Goal: Find contact information: Find contact information

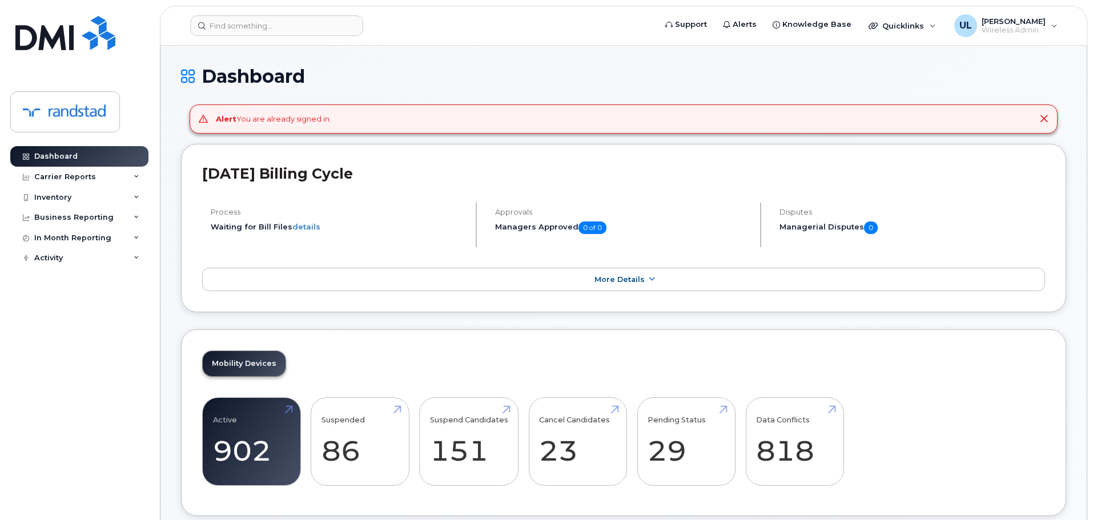
click at [1046, 120] on icon at bounding box center [1043, 118] width 9 height 9
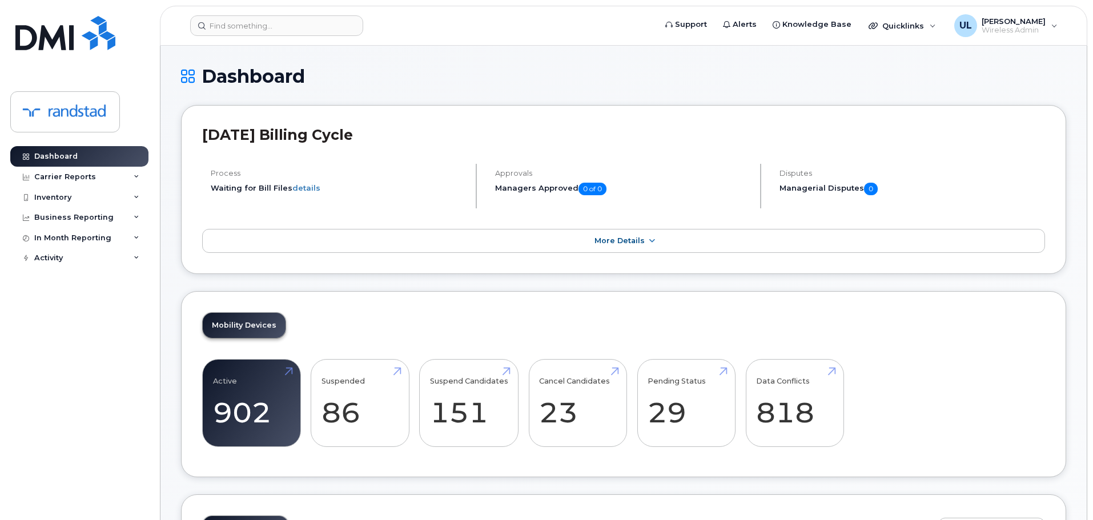
click at [207, 71] on h1 "Dashboard" at bounding box center [623, 76] width 885 height 20
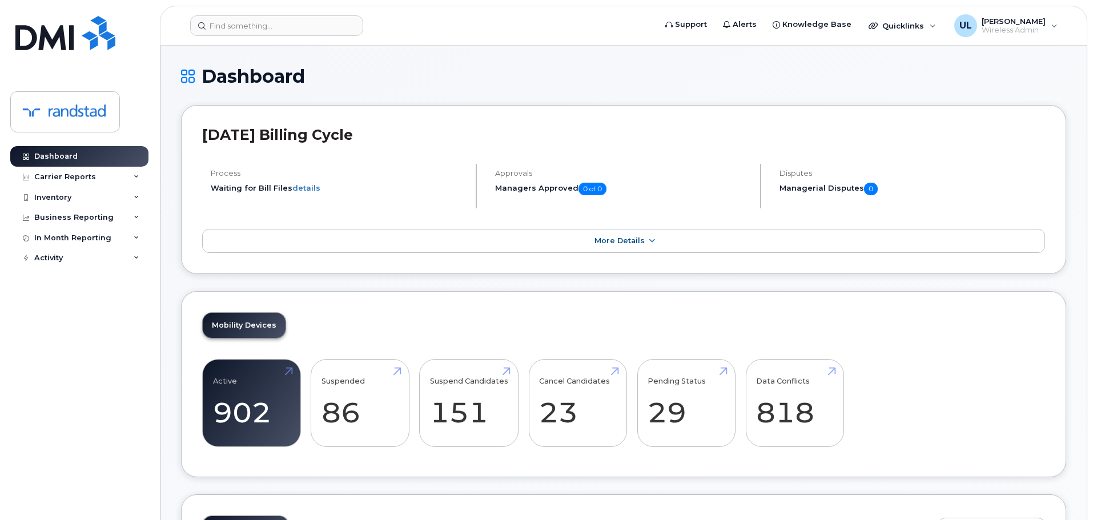
click at [389, 72] on h1 "Dashboard" at bounding box center [623, 76] width 885 height 20
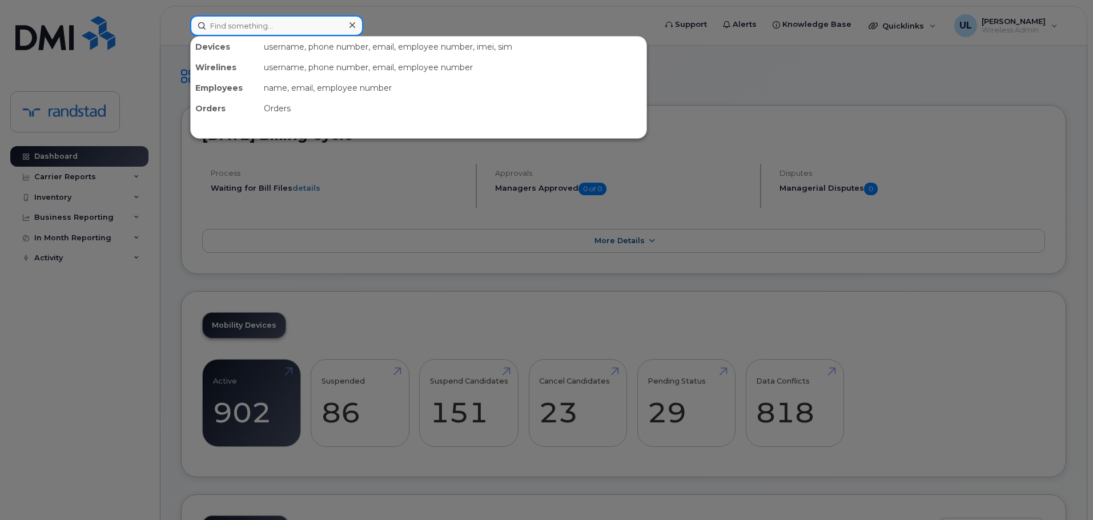
click at [297, 31] on input at bounding box center [276, 25] width 173 height 21
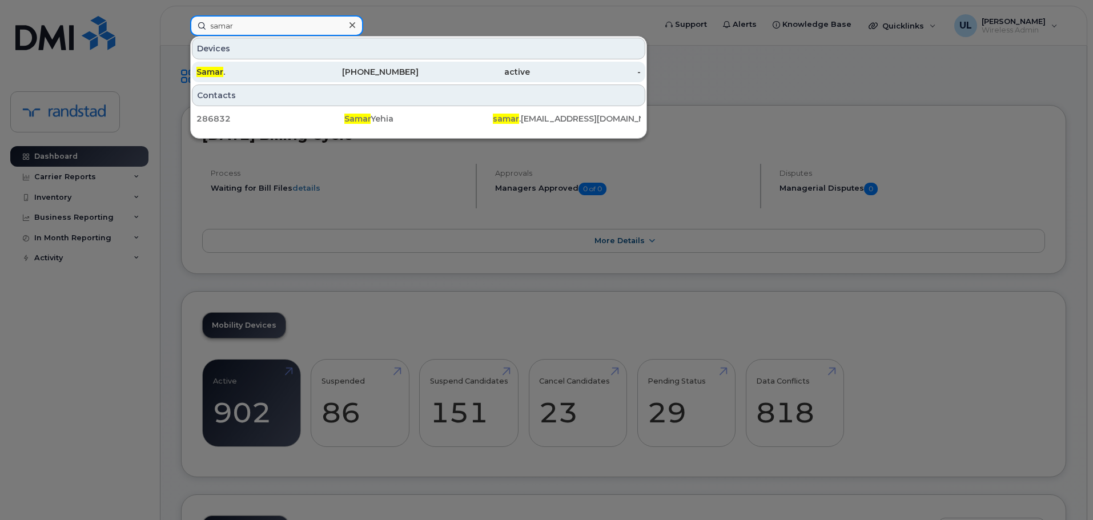
type input "samar"
click at [292, 71] on div "Samar ." at bounding box center [251, 71] width 111 height 11
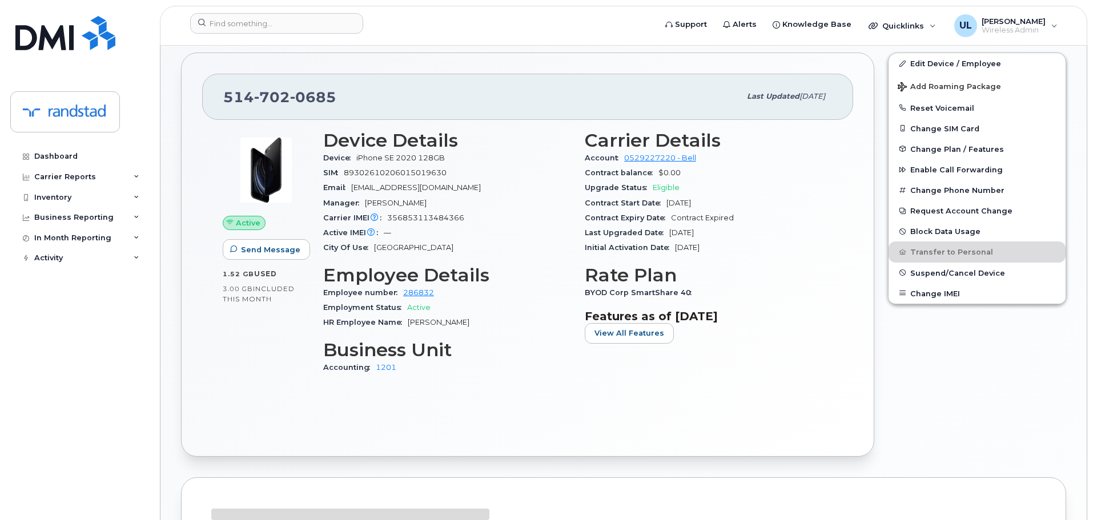
scroll to position [228, 0]
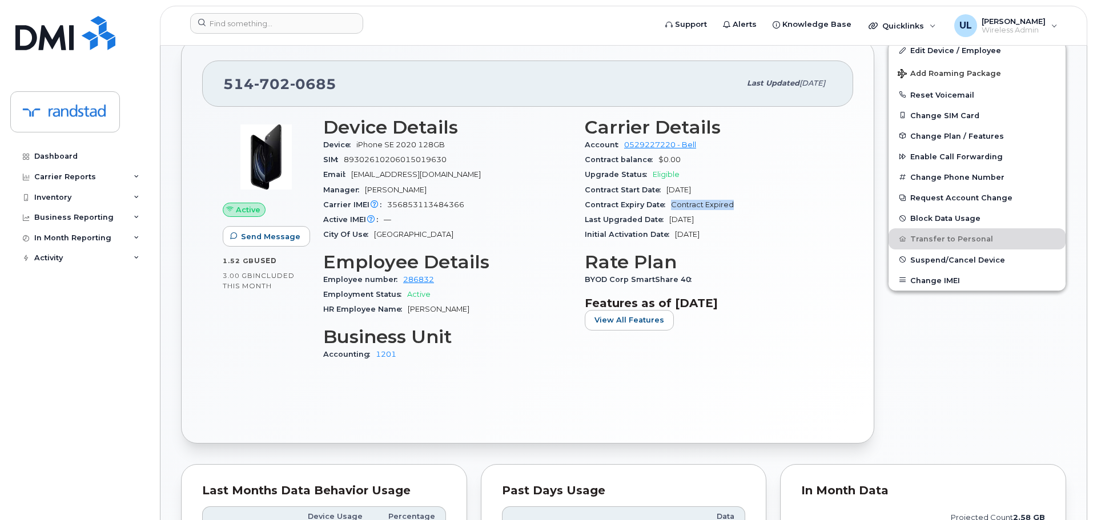
drag, startPoint x: 670, startPoint y: 205, endPoint x: 740, endPoint y: 210, distance: 70.4
click at [740, 210] on div "Contract Expiry Date Contract Expired" at bounding box center [709, 205] width 248 height 15
click at [742, 206] on div "Contract Expiry Date Contract Expired" at bounding box center [709, 205] width 248 height 15
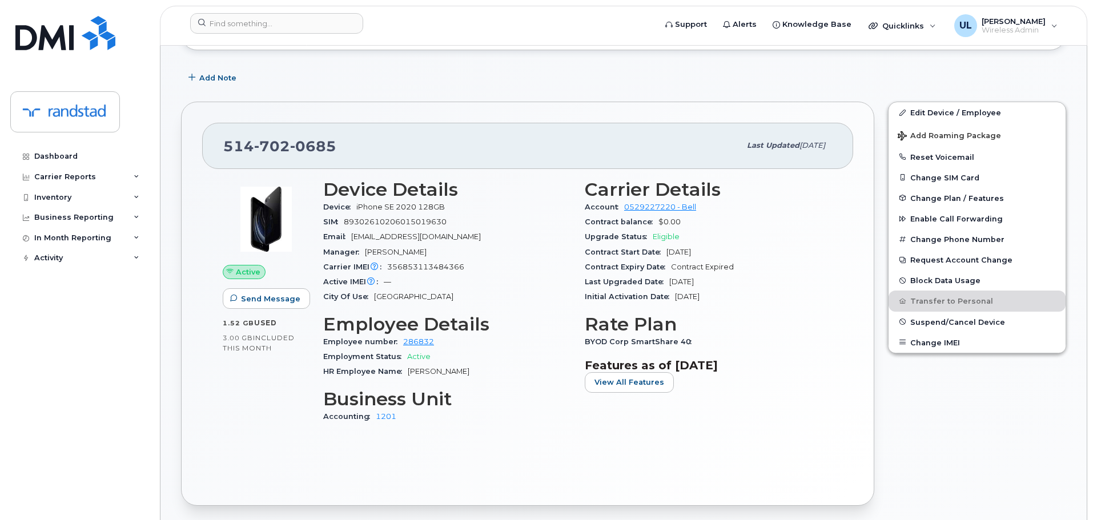
scroll to position [171, 0]
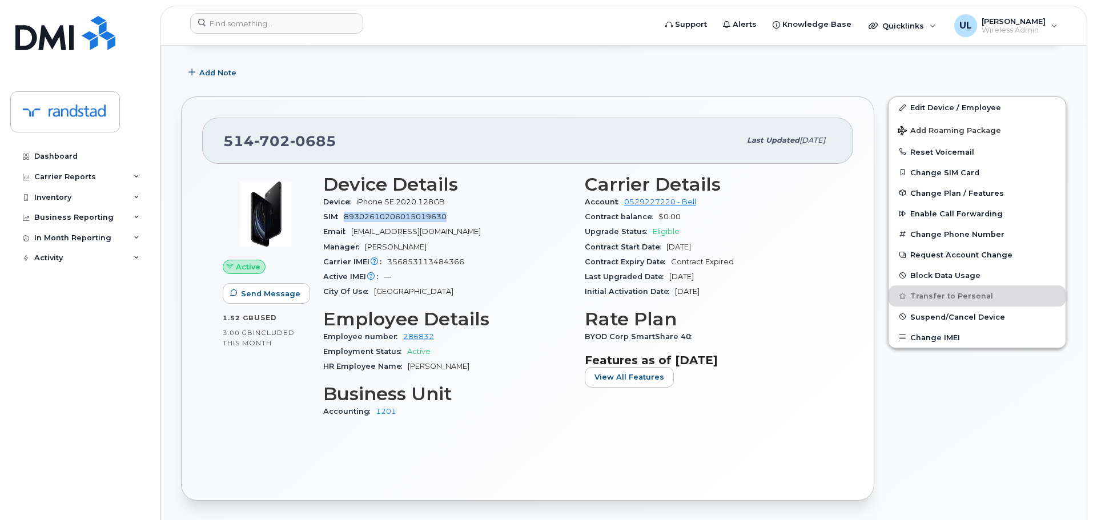
drag, startPoint x: 344, startPoint y: 215, endPoint x: 490, endPoint y: 216, distance: 146.2
click at [490, 216] on div "SIM 89302610206015019630" at bounding box center [447, 217] width 248 height 15
drag, startPoint x: 490, startPoint y: 216, endPoint x: 351, endPoint y: 218, distance: 139.9
click at [351, 218] on div "SIM 89302610206015019630" at bounding box center [447, 217] width 248 height 15
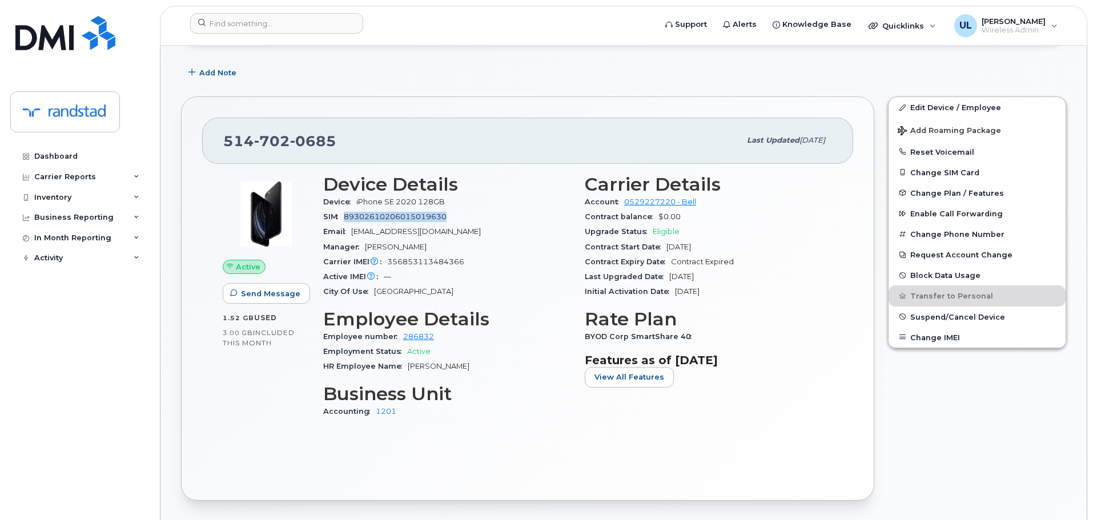
click at [351, 218] on span "89302610206015019630" at bounding box center [395, 216] width 103 height 9
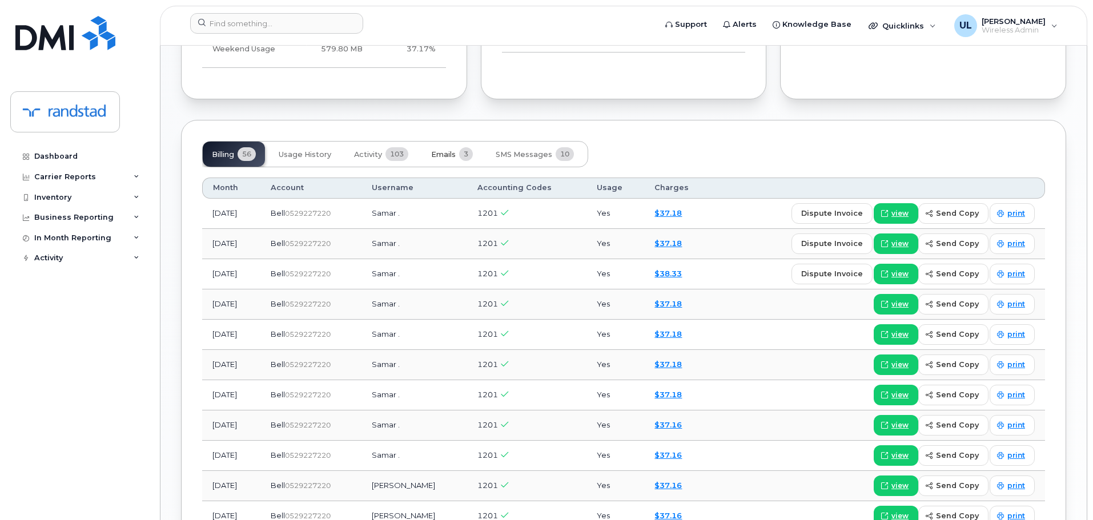
click at [446, 151] on span "Emails" at bounding box center [443, 154] width 25 height 9
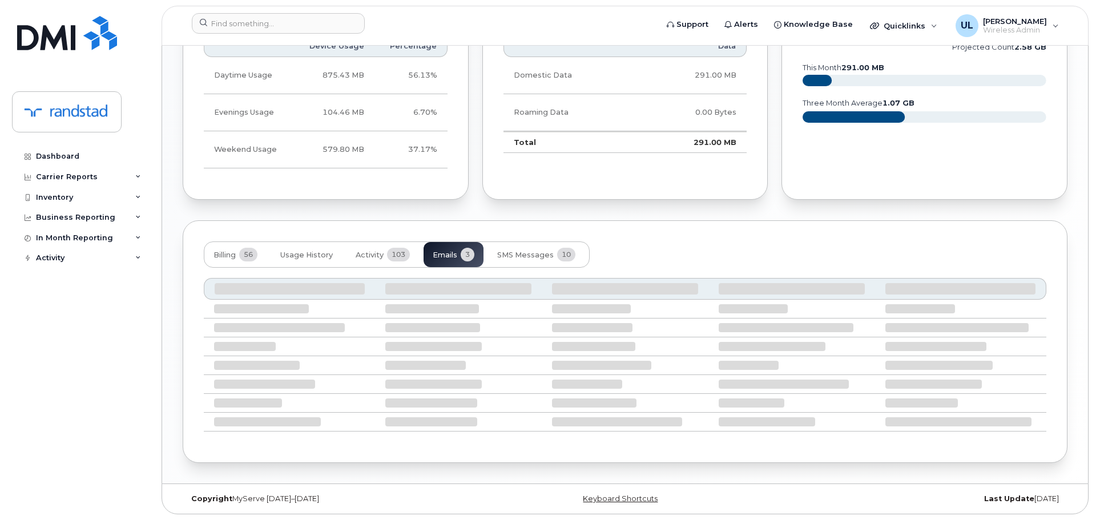
scroll to position [627, 0]
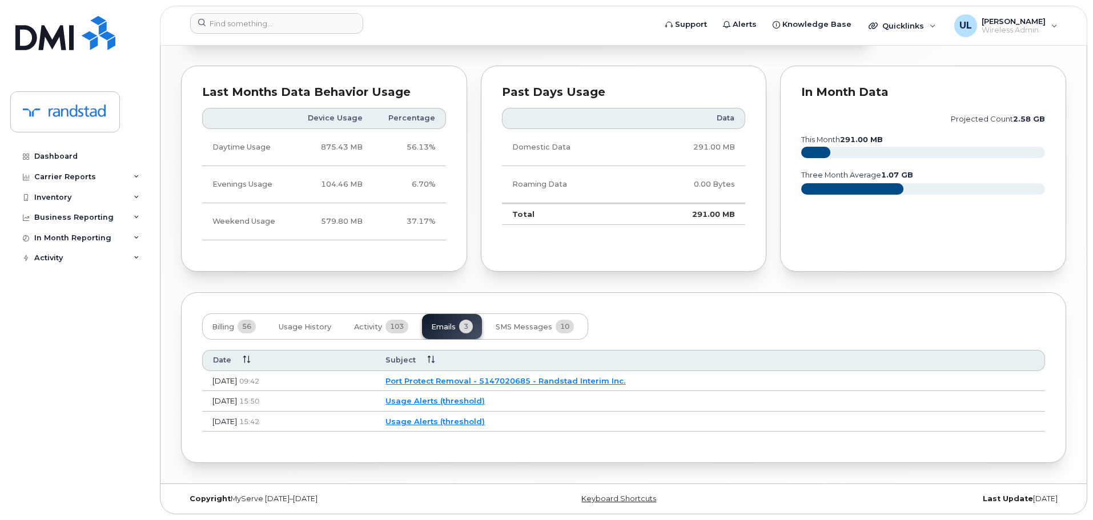
click at [535, 384] on link "Port Protect Removal - 5147020685 - Randstad Interim Inc." at bounding box center [505, 380] width 240 height 9
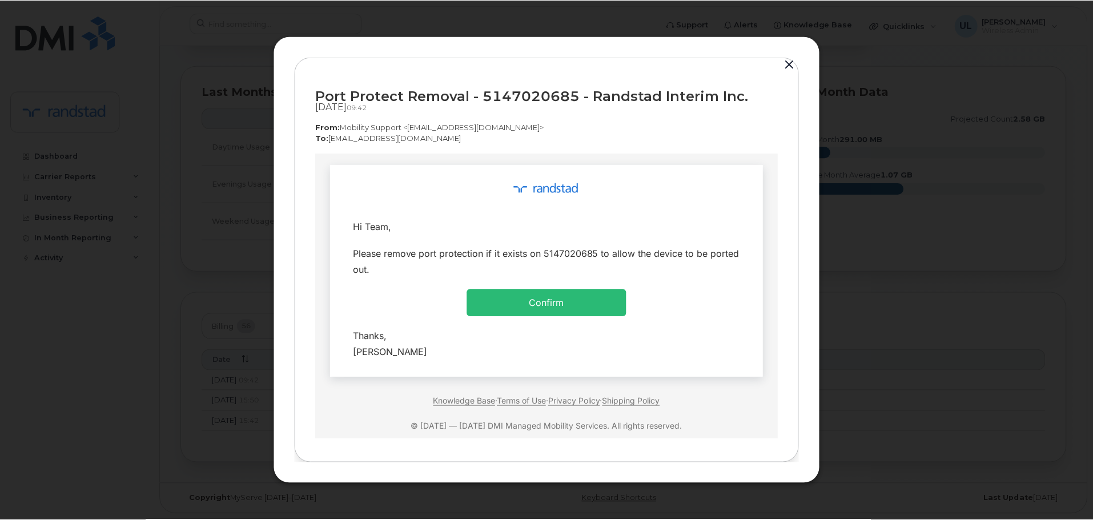
scroll to position [0, 0]
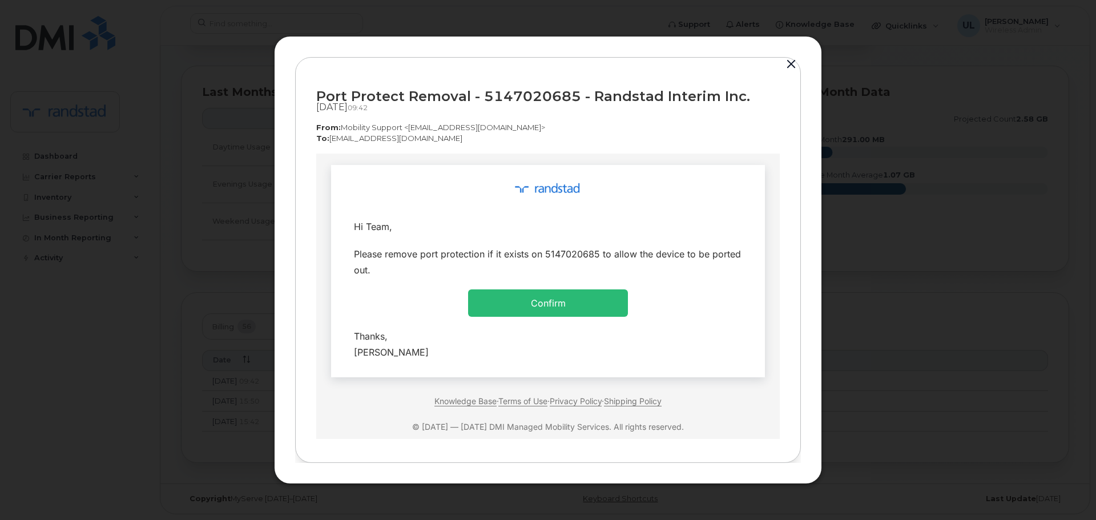
click at [641, 256] on div "Please remove port protection if it exists on 5147020685 to allow the device to…" at bounding box center [548, 262] width 388 height 32
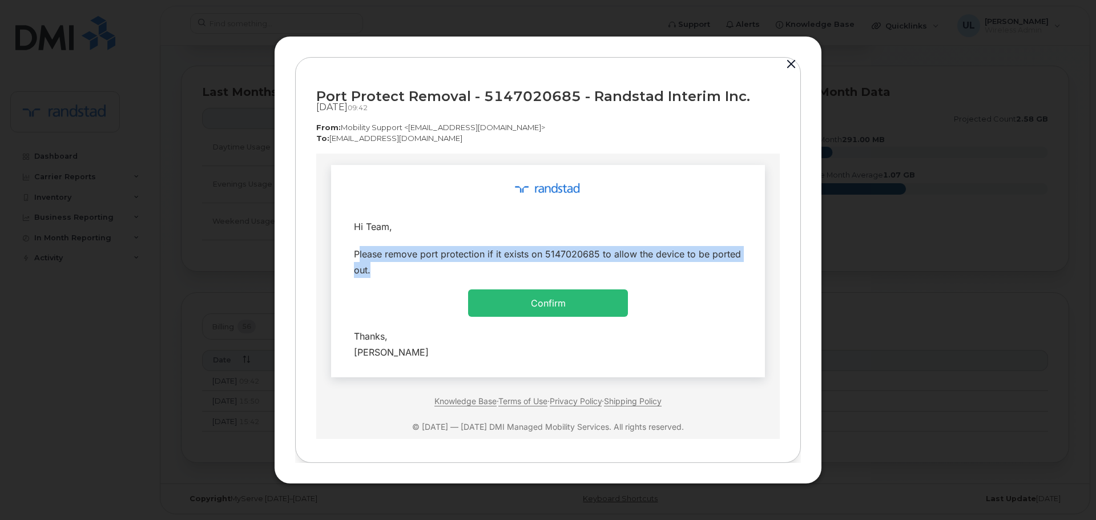
click at [641, 256] on div "Please remove port protection if it exists on 5147020685 to allow the device to…" at bounding box center [548, 262] width 388 height 32
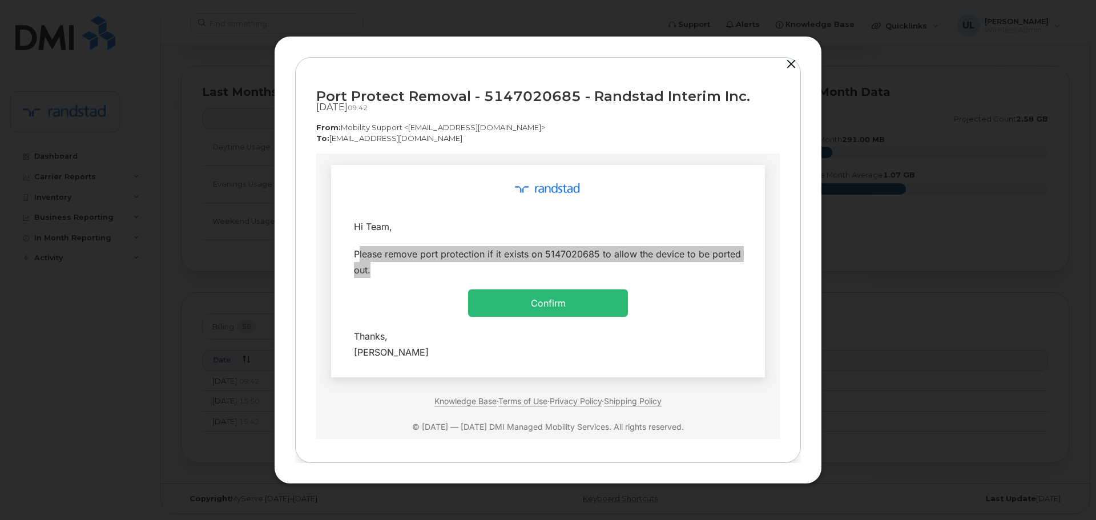
click at [788, 65] on button "button" at bounding box center [791, 65] width 17 height 16
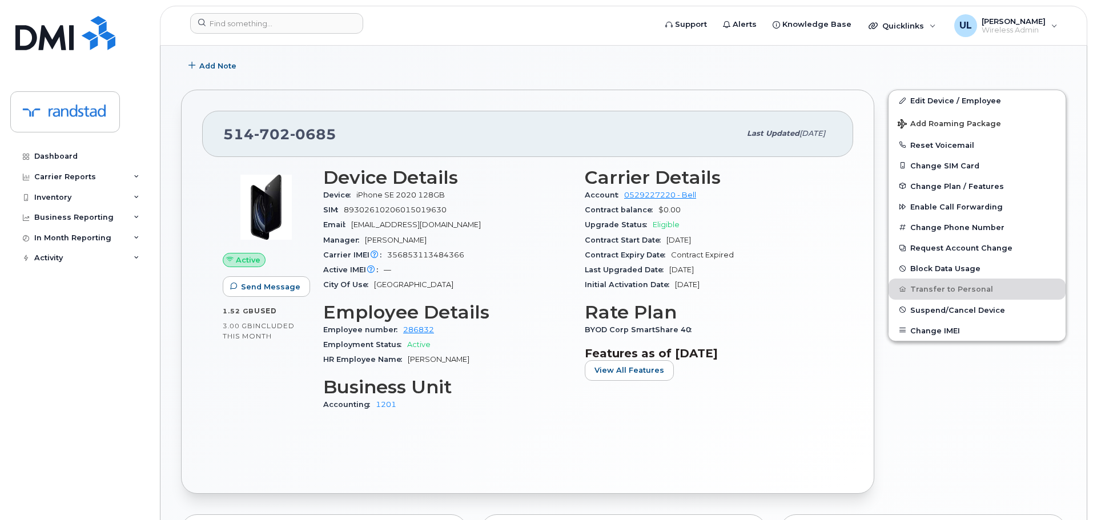
scroll to position [571, 0]
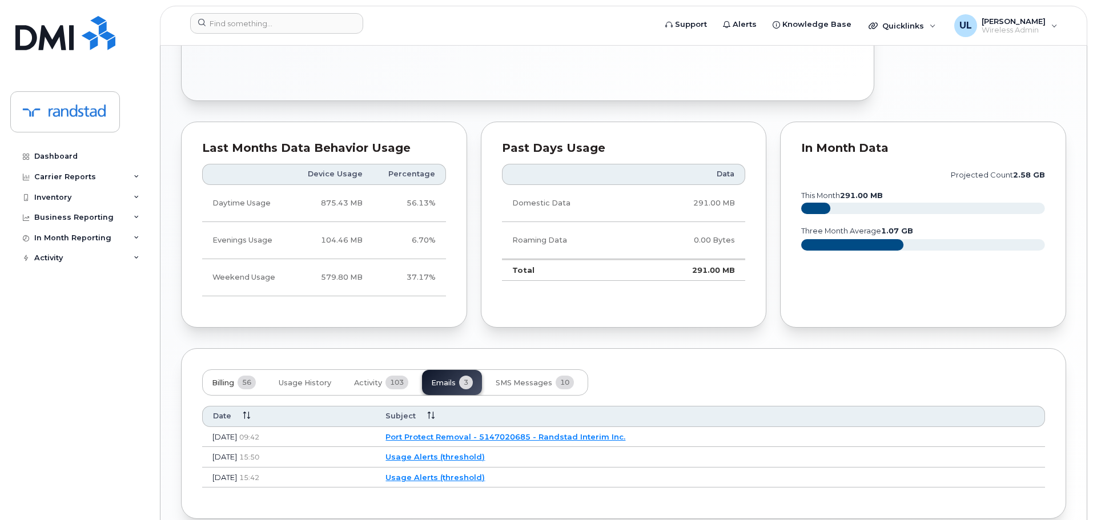
click at [232, 372] on button "Billing 56" at bounding box center [234, 382] width 62 height 25
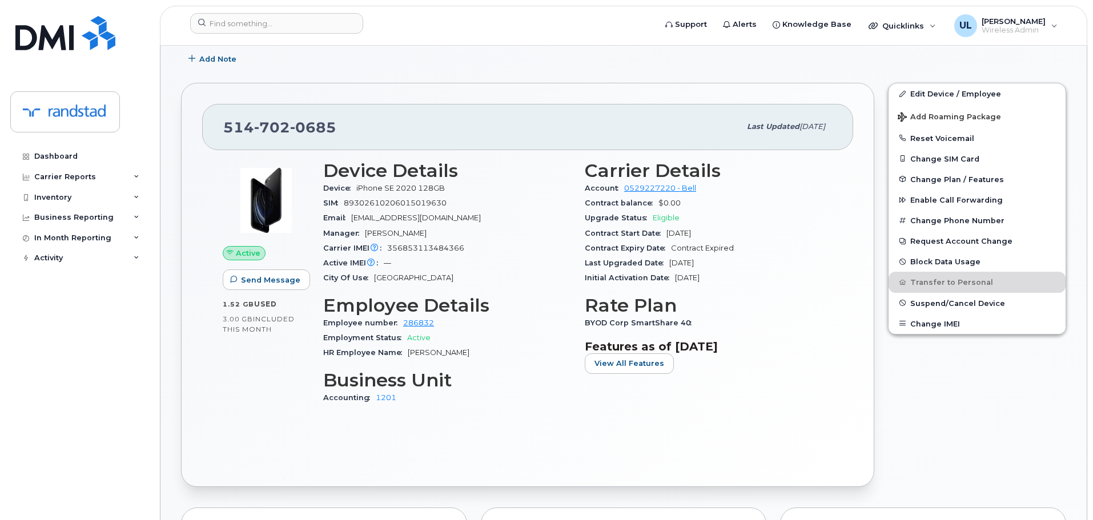
scroll to position [114, 0]
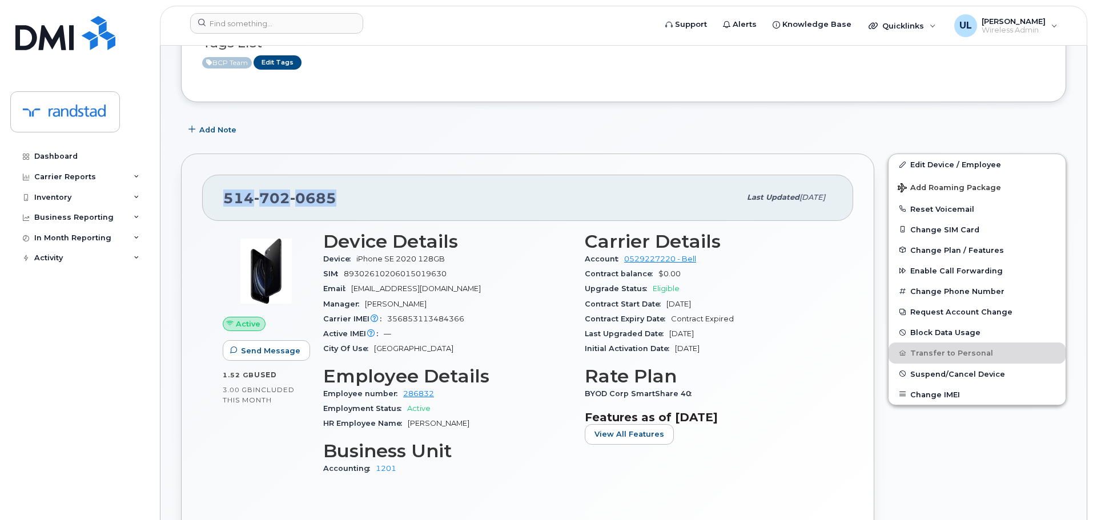
drag, startPoint x: 343, startPoint y: 200, endPoint x: 225, endPoint y: 194, distance: 117.7
click at [225, 194] on div "514 702 0685" at bounding box center [481, 198] width 517 height 24
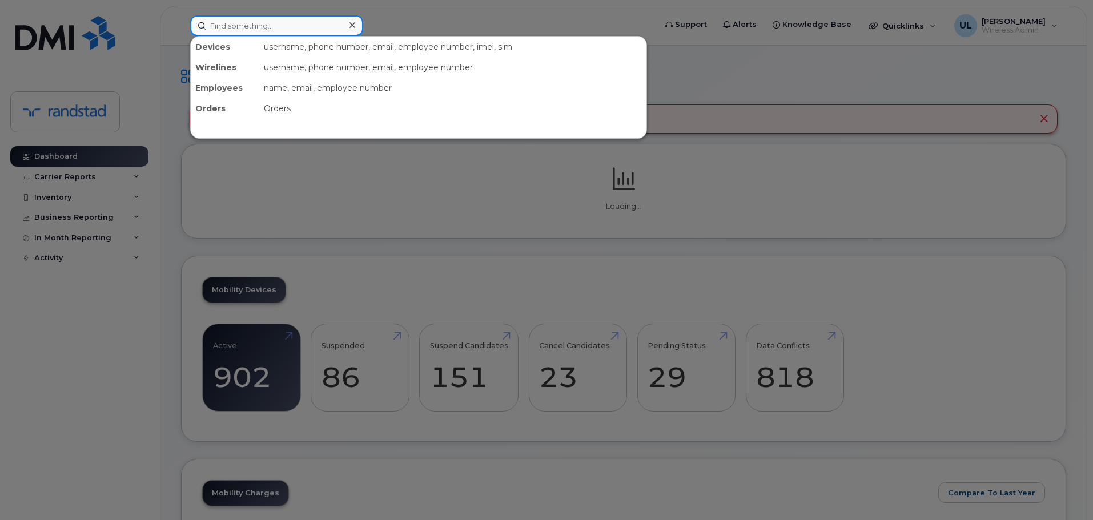
click at [318, 22] on input at bounding box center [276, 25] width 173 height 21
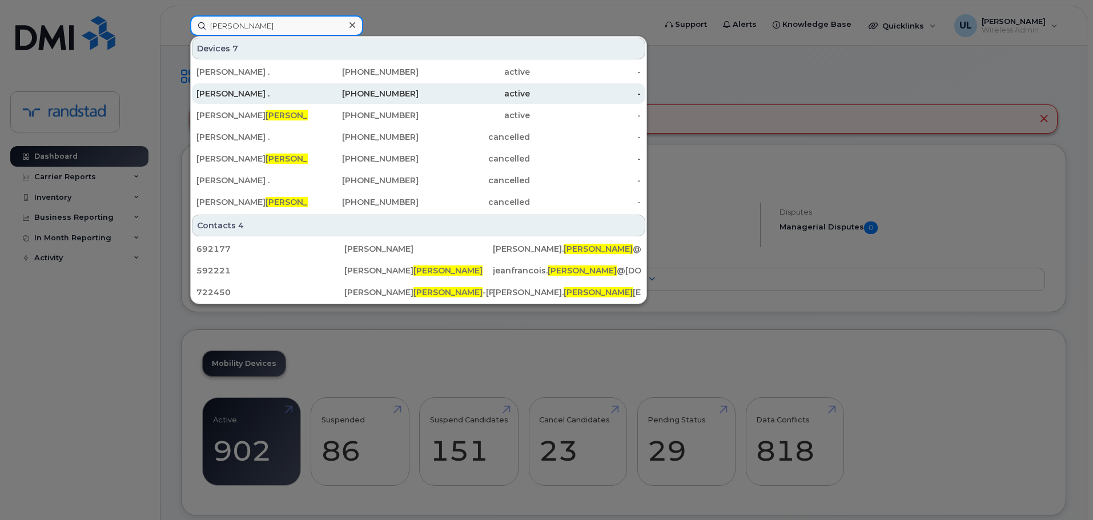
type input "vezina"
drag, startPoint x: 338, startPoint y: 88, endPoint x: 353, endPoint y: 100, distance: 19.4
click at [338, 88] on div "416-845-5667" at bounding box center [363, 93] width 111 height 21
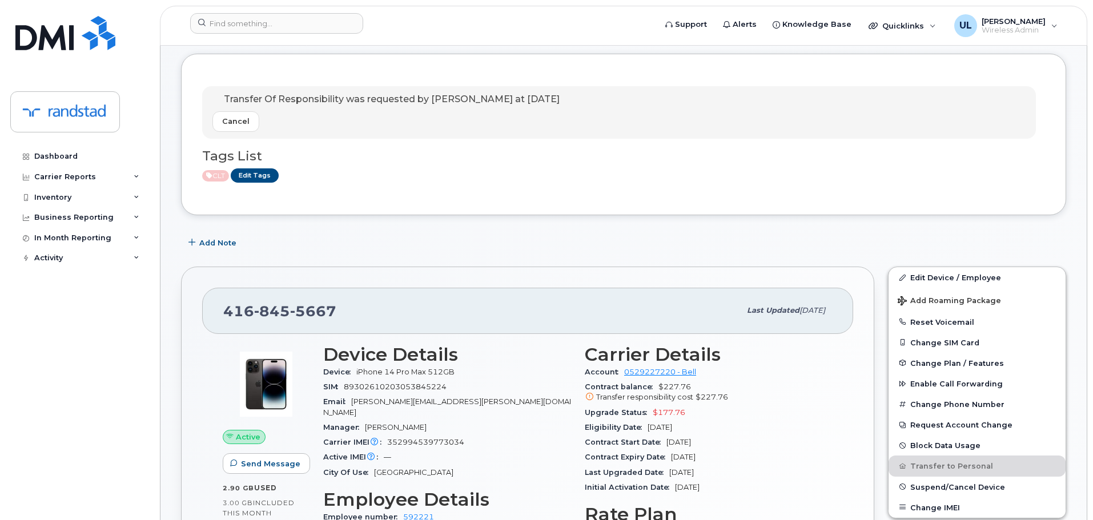
scroll to position [343, 0]
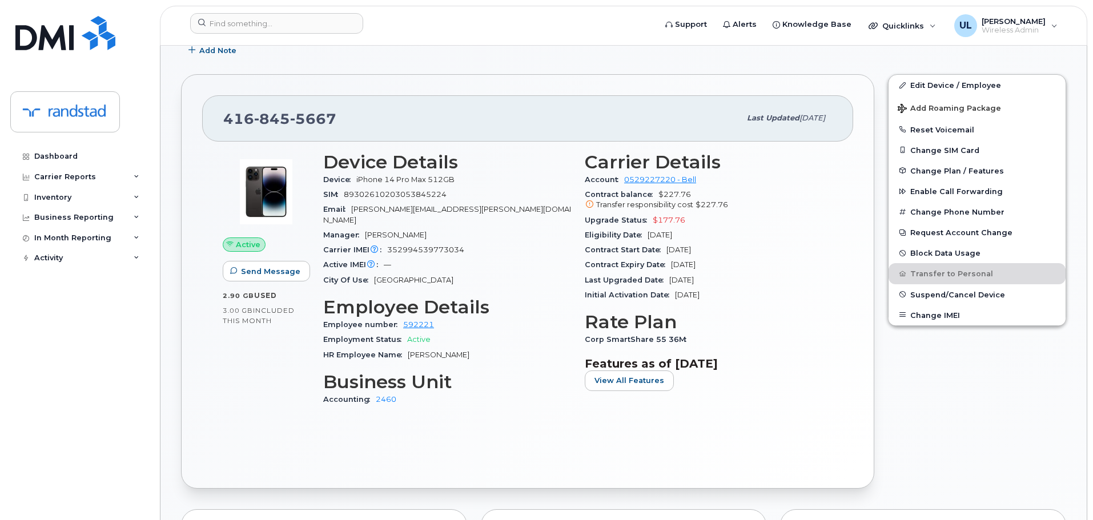
click at [297, 129] on div "[PHONE_NUMBER]" at bounding box center [481, 118] width 517 height 24
copy span "[PHONE_NUMBER]"
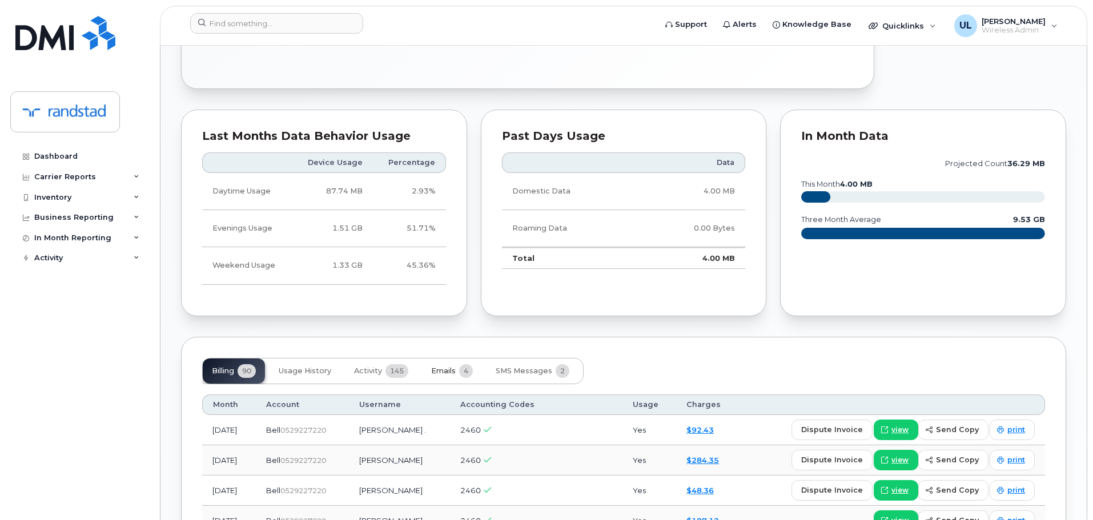
click at [446, 359] on button "Emails 4" at bounding box center [452, 371] width 60 height 25
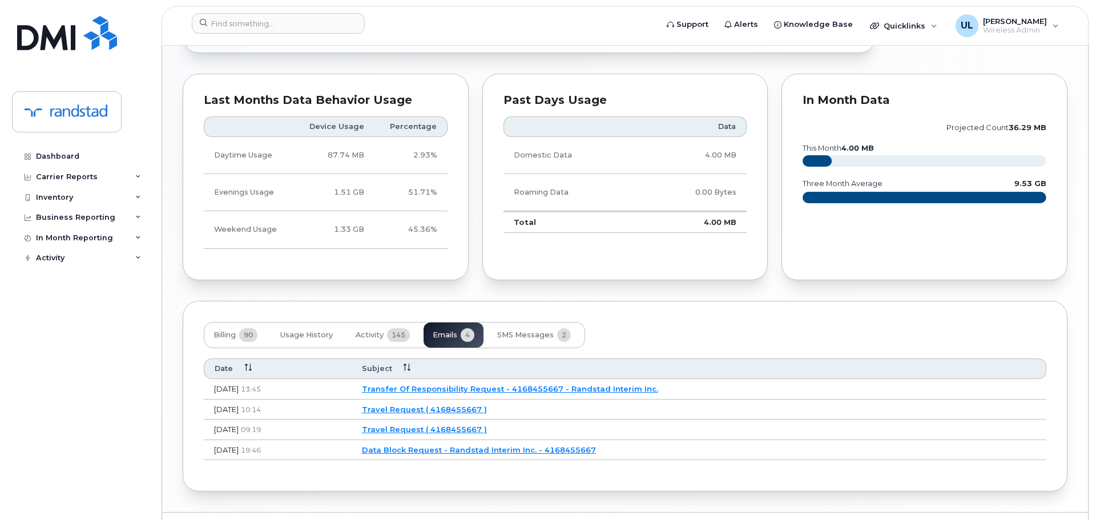
scroll to position [796, 0]
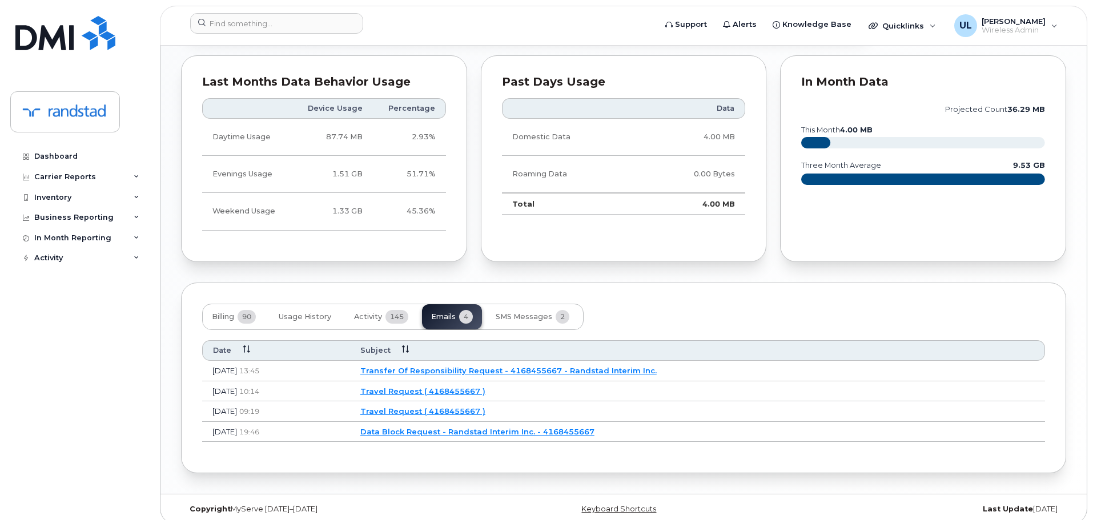
click at [484, 367] on td "Transfer Of Responsibility Request - 4168455667 - Randstad Interim Inc." at bounding box center [697, 371] width 695 height 21
click at [484, 366] on link "Transfer Of Responsibility Request - 4168455667 - Randstad Interim Inc." at bounding box center [508, 370] width 296 height 9
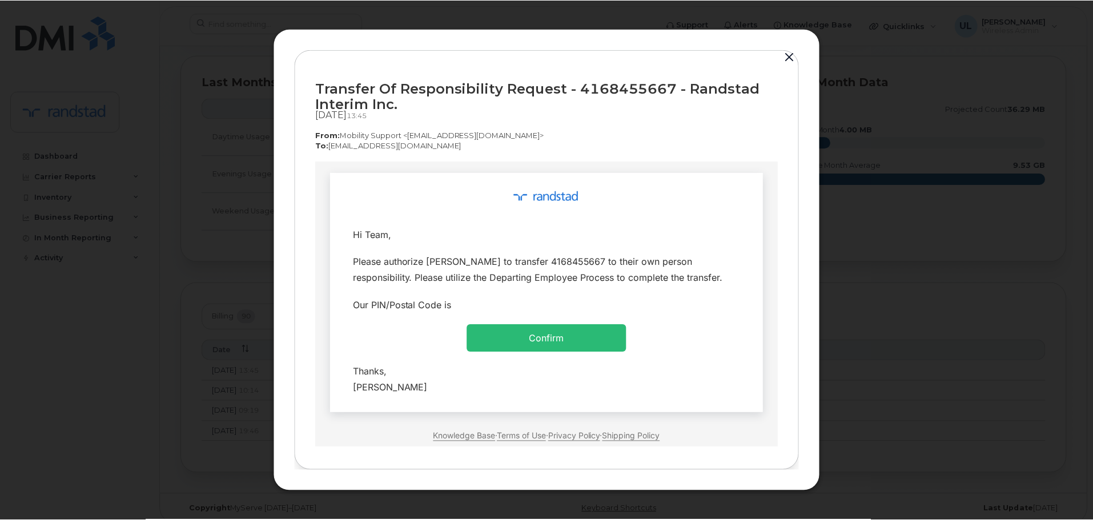
scroll to position [0, 0]
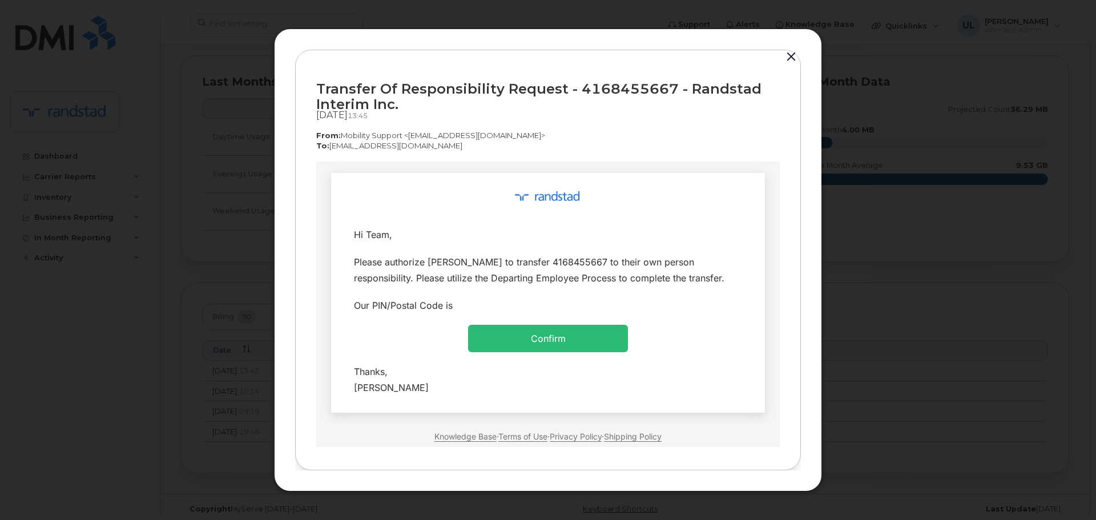
click at [794, 47] on div "Transfer Of Responsibility Request - 4168455667 - Randstad Interim Inc. Aug 12,…" at bounding box center [548, 261] width 548 height 464
click at [796, 52] on button "button" at bounding box center [791, 57] width 17 height 16
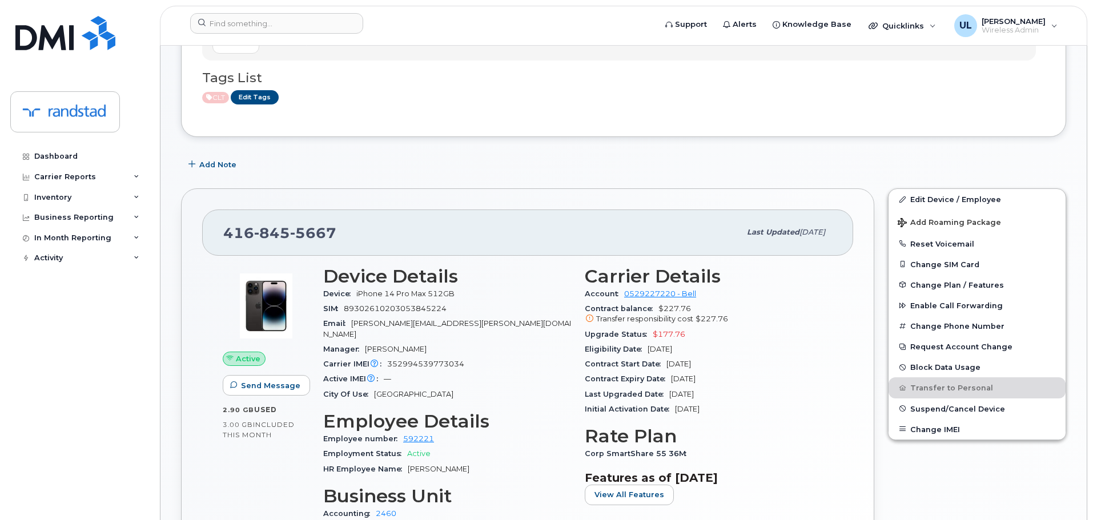
scroll to position [343, 0]
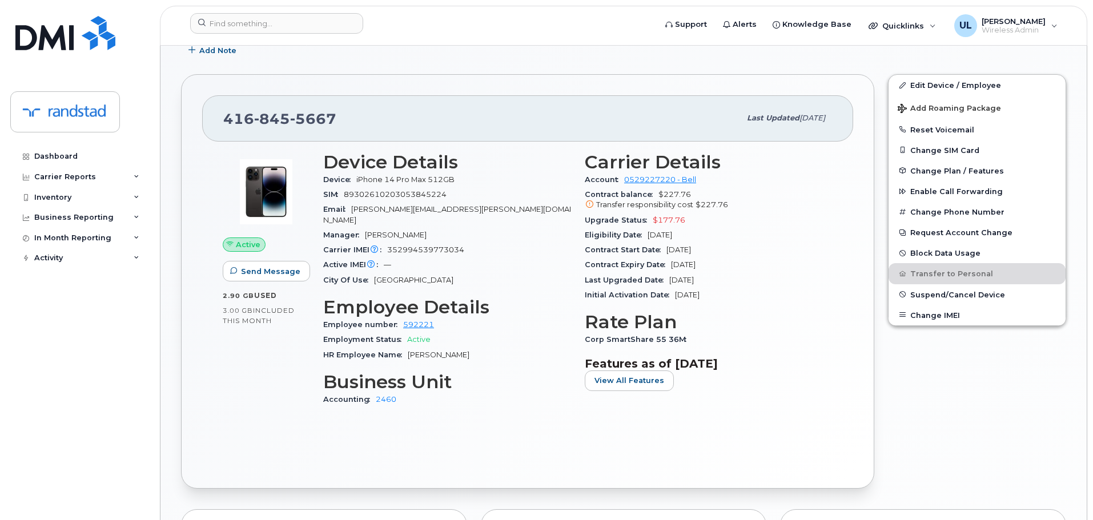
click at [428, 202] on div "Email jeanfrancois.vezina@randstadsourceright.ca" at bounding box center [447, 215] width 248 height 26
click at [424, 228] on div "Manager Marc-Etienne Julien" at bounding box center [447, 235] width 248 height 15
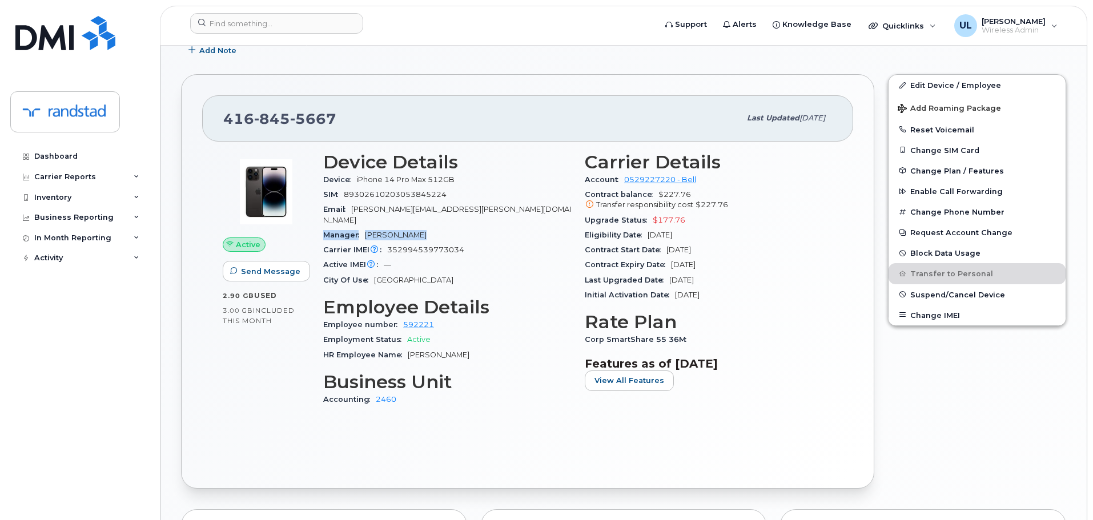
click at [424, 228] on div "Manager Marc-Etienne Julien" at bounding box center [447, 235] width 248 height 15
click at [419, 231] on span "Marc-Etienne Julien" at bounding box center [396, 235] width 62 height 9
drag, startPoint x: 351, startPoint y: 210, endPoint x: 527, endPoint y: 211, distance: 176.4
click at [527, 211] on div "Email jeanfrancois.vezina@randstadsourceright.ca" at bounding box center [447, 215] width 248 height 26
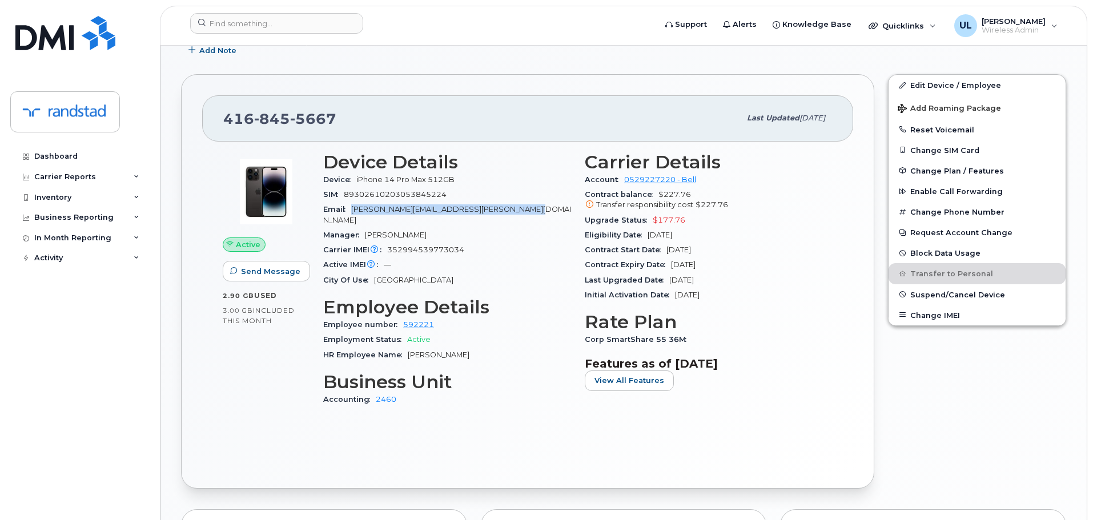
click at [527, 211] on div "Email jeanfrancois.vezina@randstadsourceright.ca" at bounding box center [447, 215] width 248 height 26
click at [300, 119] on span "5667" at bounding box center [313, 118] width 46 height 17
copy span "416 845 5667"
